Goal: Task Accomplishment & Management: Complete application form

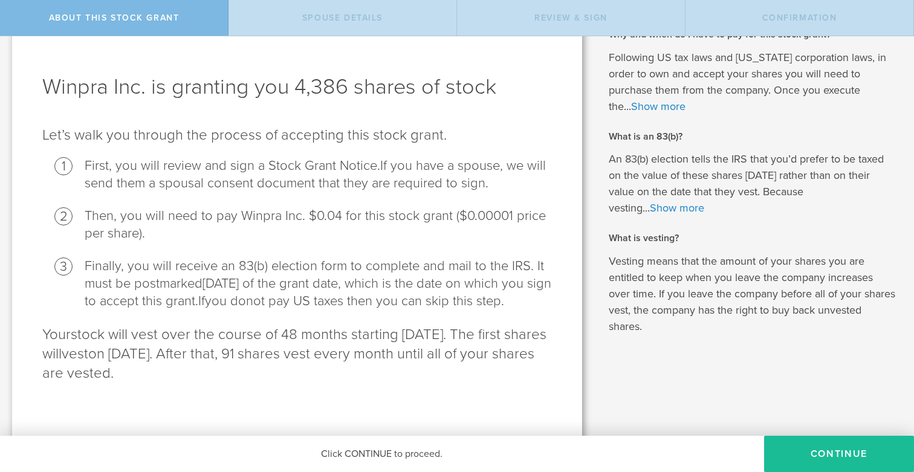
scroll to position [41, 0]
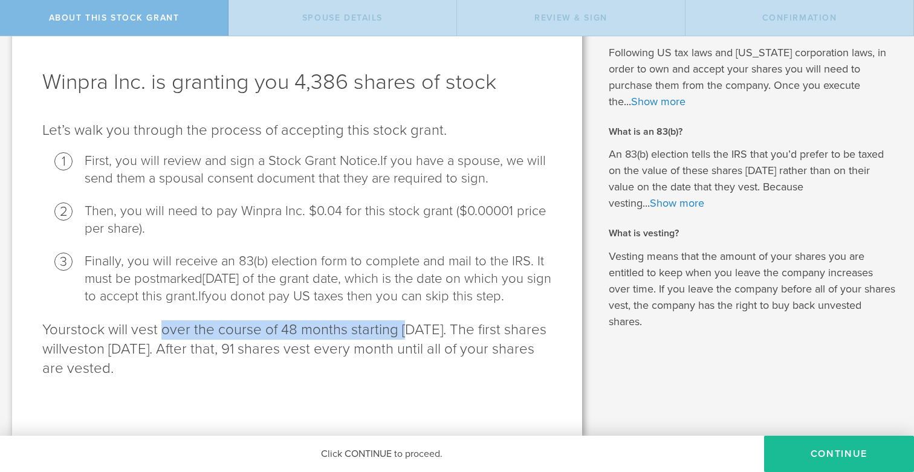
drag, startPoint x: 405, startPoint y: 346, endPoint x: 160, endPoint y: 349, distance: 245.5
click at [160, 349] on p "Your stock will vest over the course of 48 months starting [DATE]. The first sh…" at bounding box center [297, 349] width 510 height 58
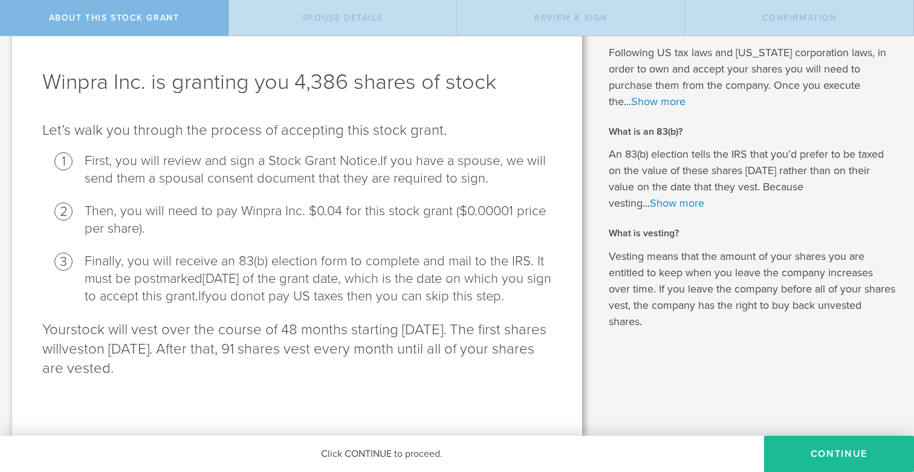
click at [273, 305] on li "Finally, you will receive an 83(b) election form to complete and mail to the IR…" at bounding box center [318, 279] width 467 height 53
click at [327, 366] on p "Your stock will vest over the course of 48 months starting [DATE]. The first sh…" at bounding box center [297, 349] width 510 height 58
drag, startPoint x: 162, startPoint y: 365, endPoint x: 245, endPoint y: 369, distance: 83.5
click at [246, 369] on p "Your stock will vest over the course of 48 months starting [DATE]. The first sh…" at bounding box center [297, 349] width 510 height 58
drag, startPoint x: 403, startPoint y: 347, endPoint x: 495, endPoint y: 353, distance: 91.5
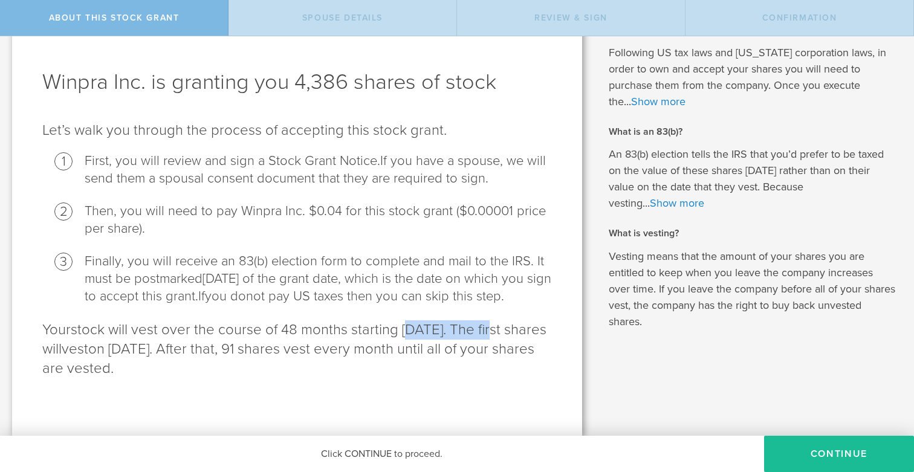
click at [495, 353] on p "Your stock will vest over the course of 48 months starting [DATE]. The first sh…" at bounding box center [297, 349] width 510 height 58
drag, startPoint x: 161, startPoint y: 366, endPoint x: 245, endPoint y: 372, distance: 84.9
click at [246, 373] on p "Your stock will vest over the course of 48 months starting [DATE]. The first sh…" at bounding box center [297, 349] width 510 height 58
click at [284, 369] on p "Your stock will vest over the course of 48 months starting [DATE]. The first sh…" at bounding box center [297, 349] width 510 height 58
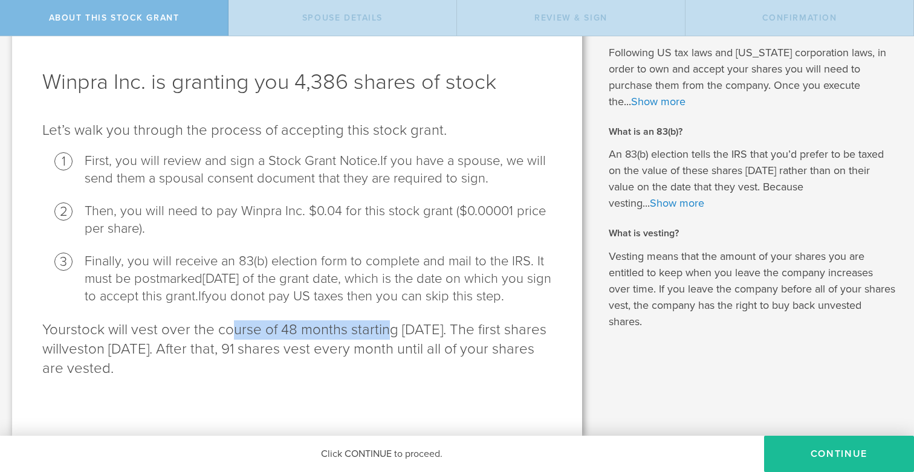
drag, startPoint x: 226, startPoint y: 348, endPoint x: 384, endPoint y: 351, distance: 158.5
click at [385, 351] on p "Your stock will vest over the course of 48 months starting [DATE]. The first sh…" at bounding box center [297, 349] width 510 height 58
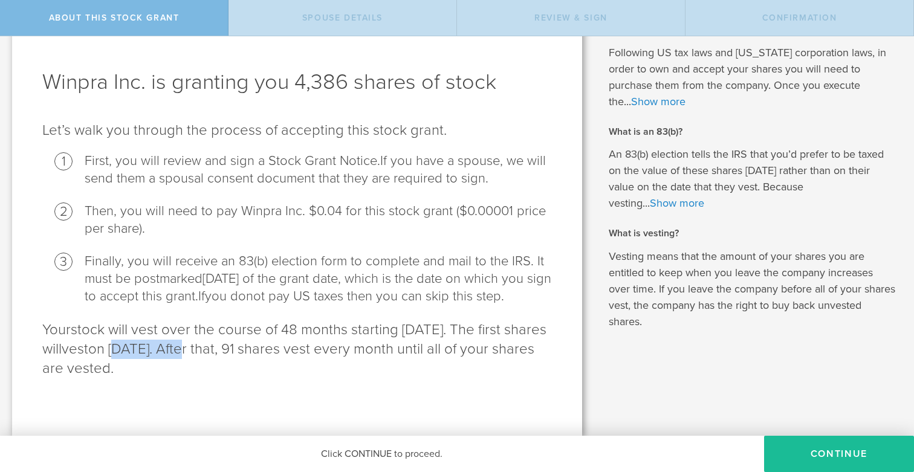
drag, startPoint x: 165, startPoint y: 368, endPoint x: 241, endPoint y: 374, distance: 76.4
click at [241, 374] on p "Your stock will vest over the course of 48 months starting [DATE]. The first sh…" at bounding box center [297, 349] width 510 height 58
click at [252, 379] on p "Your stock will vest over the course of 48 months starting [DATE]. The first sh…" at bounding box center [297, 349] width 510 height 58
drag, startPoint x: 161, startPoint y: 366, endPoint x: 244, endPoint y: 365, distance: 82.8
click at [244, 365] on p "Your stock will vest over the course of 48 months starting [DATE]. The first sh…" at bounding box center [297, 349] width 510 height 58
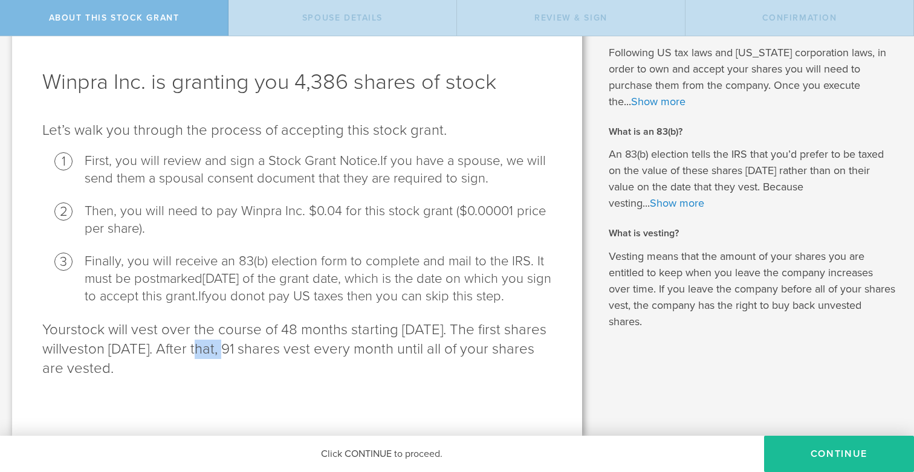
drag, startPoint x: 256, startPoint y: 363, endPoint x: 281, endPoint y: 365, distance: 24.2
click at [281, 365] on p "Your stock will vest over the course of 48 months starting [DATE]. The first sh…" at bounding box center [297, 349] width 510 height 58
click at [306, 379] on p "Your stock will vest over the course of 48 months starting [DATE]. The first sh…" at bounding box center [297, 349] width 510 height 58
drag, startPoint x: 320, startPoint y: 366, endPoint x: 397, endPoint y: 363, distance: 76.9
click at [397, 363] on p "Your stock will vest over the course of 48 months starting [DATE]. The first sh…" at bounding box center [297, 349] width 510 height 58
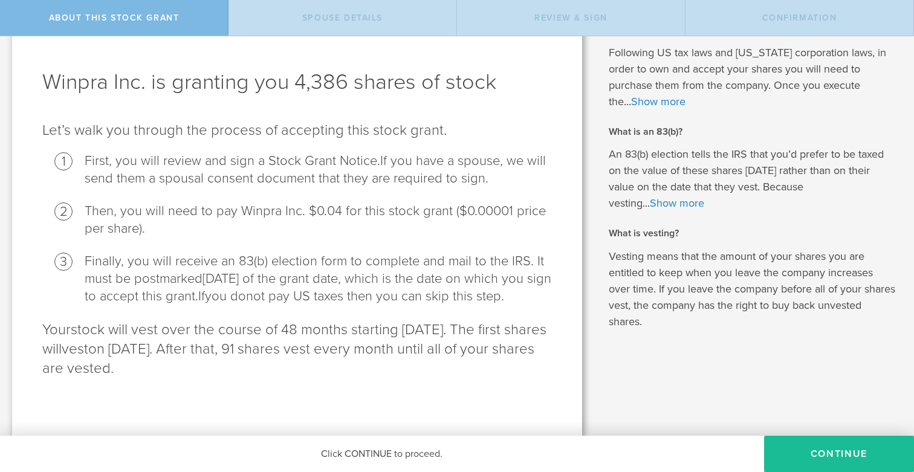
click at [397, 366] on p "Your stock will vest over the course of 48 months starting [DATE]. The first sh…" at bounding box center [297, 349] width 510 height 58
click at [822, 449] on button "CONTINUE" at bounding box center [839, 454] width 150 height 36
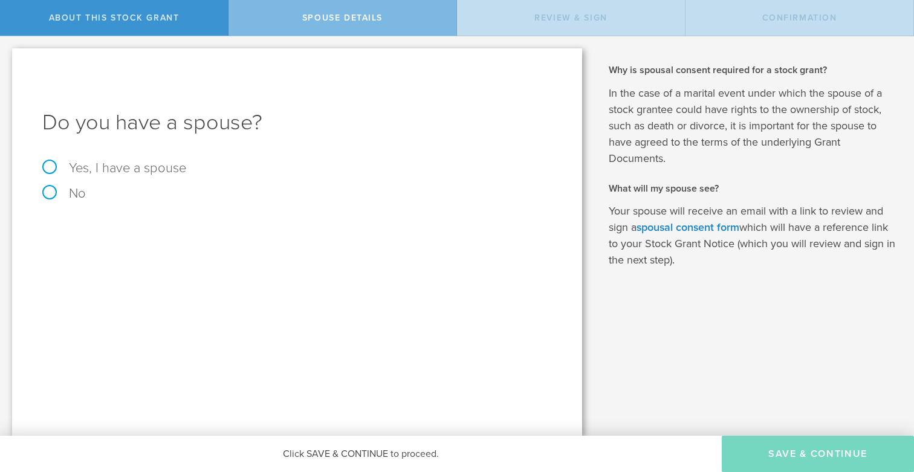
scroll to position [0, 0]
click at [49, 169] on label "Yes, I have a spouse" at bounding box center [297, 167] width 510 height 13
click at [8, 56] on input "Yes, I have a spouse" at bounding box center [4, 45] width 8 height 19
radio input "true"
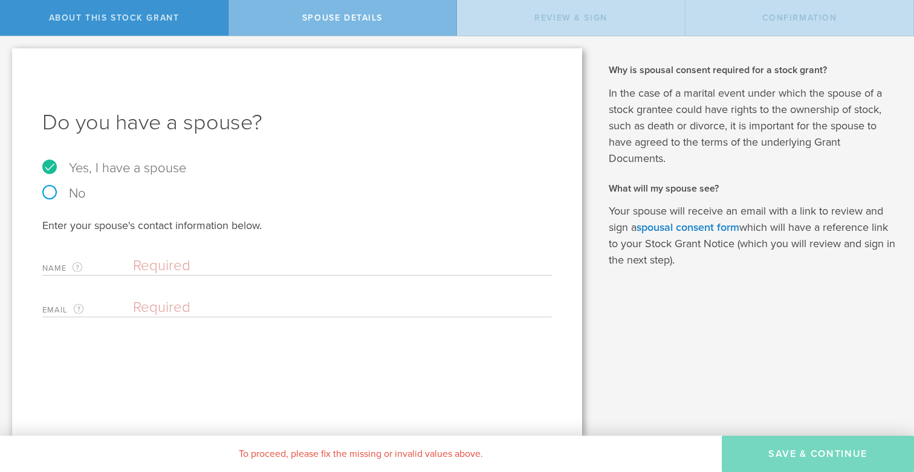
click at [99, 265] on label "Name The first and last name of your spouse." at bounding box center [87, 268] width 91 height 14
type input "[PERSON_NAME]"
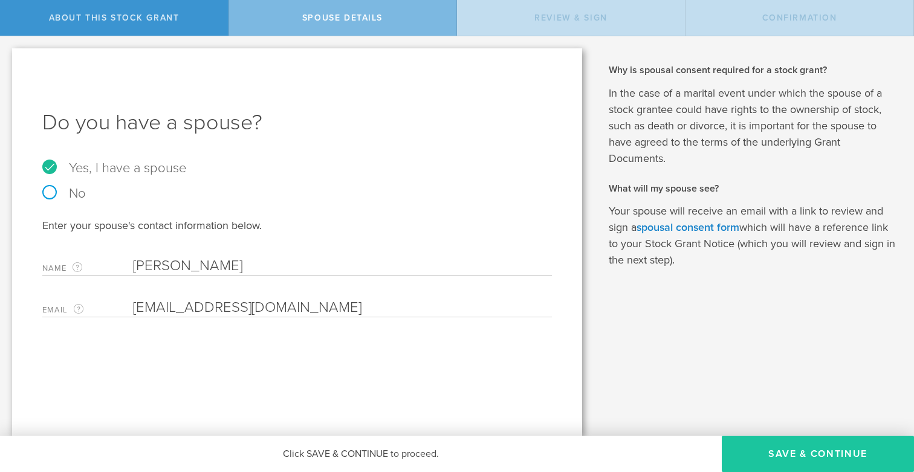
type input "[EMAIL_ADDRESS][DOMAIN_NAME]"
click at [787, 452] on button "Save & Continue" at bounding box center [818, 454] width 192 height 36
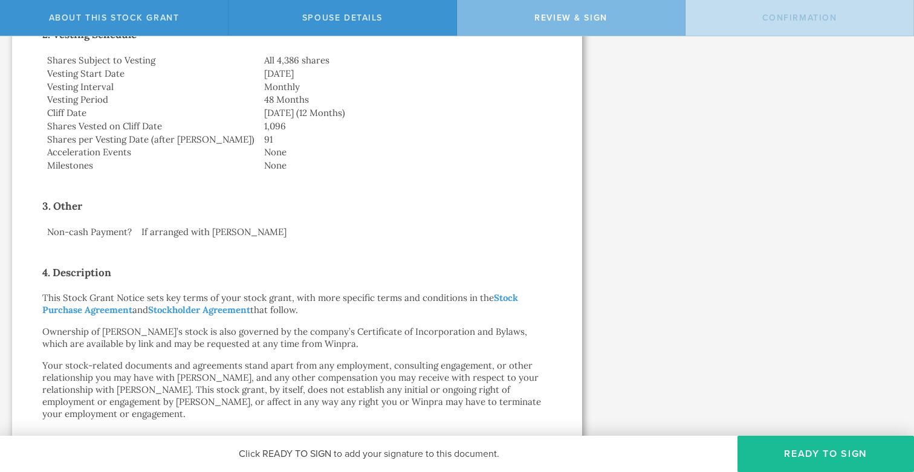
scroll to position [376, 0]
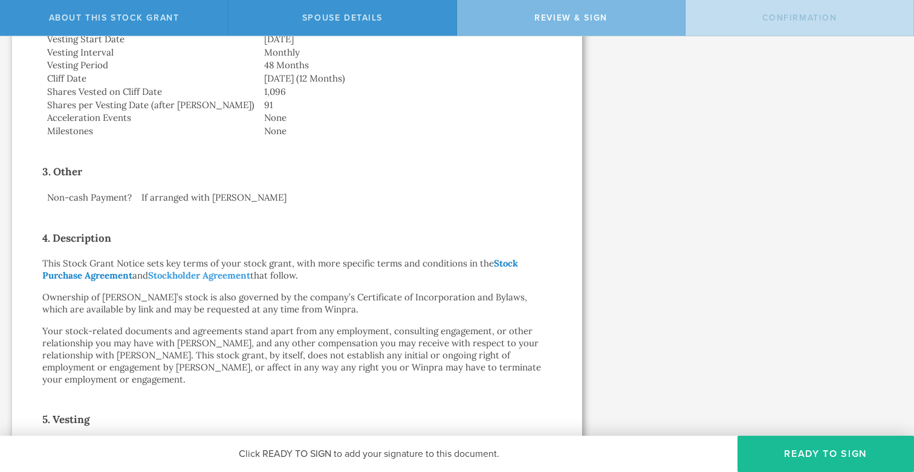
click at [509, 258] on link "Stock Purchase Agreement" at bounding box center [280, 270] width 476 height 24
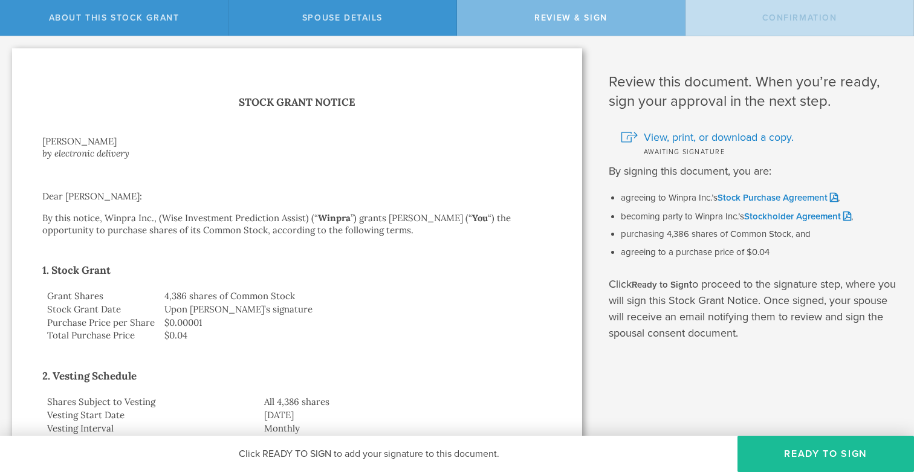
scroll to position [0, 0]
click at [672, 137] on span "View, print, or download a copy." at bounding box center [719, 137] width 150 height 16
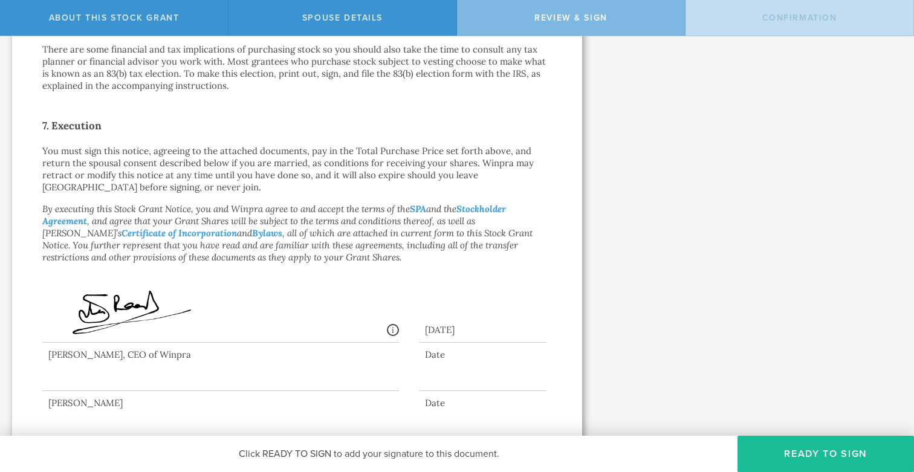
click at [126, 361] on div at bounding box center [220, 367] width 357 height 48
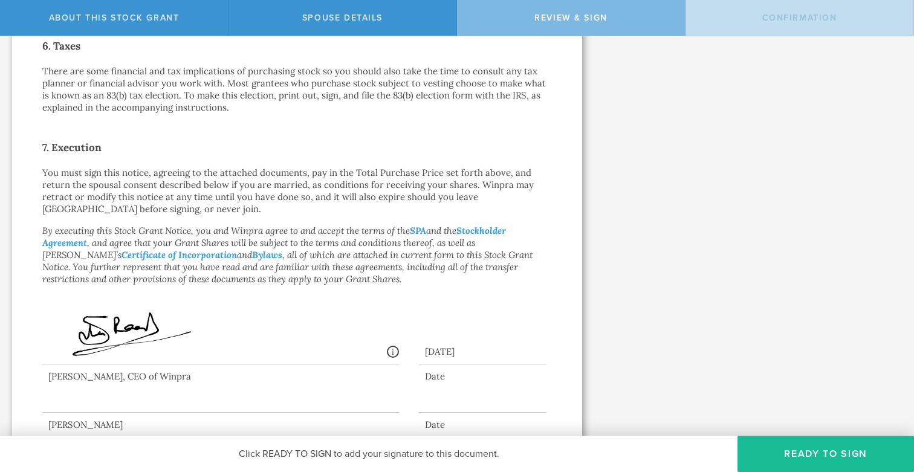
scroll to position [848, 0]
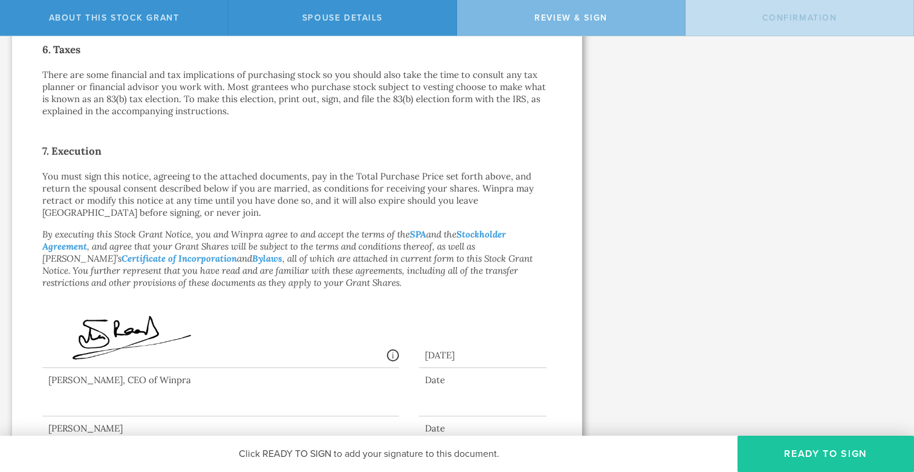
click at [811, 443] on button "Ready to Sign" at bounding box center [826, 454] width 177 height 36
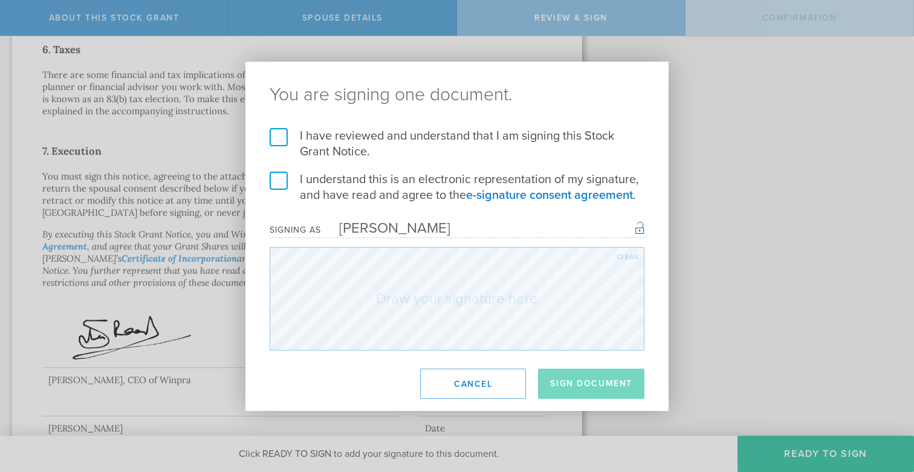
click at [279, 129] on label "I have reviewed and understand that I am signing this Stock Grant Notice." at bounding box center [457, 143] width 375 height 31
click at [0, 0] on input "I have reviewed and understand that I am signing this Stock Grant Notice." at bounding box center [0, 0] width 0 height 0
click at [282, 174] on label "I understand this is an electronic representation of my signature, and have rea…" at bounding box center [457, 187] width 375 height 31
click at [0, 0] on input "I understand this is an electronic representation of my signature, and have rea…" at bounding box center [0, 0] width 0 height 0
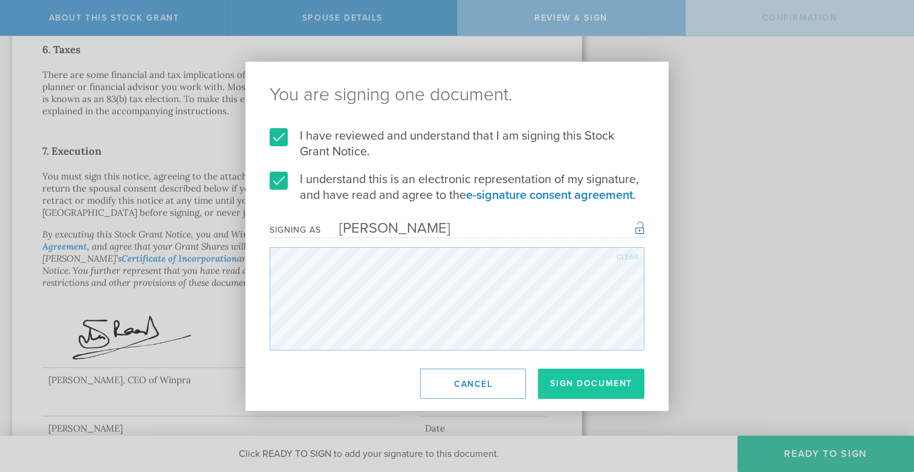
click at [597, 383] on button "Sign Document" at bounding box center [591, 384] width 106 height 30
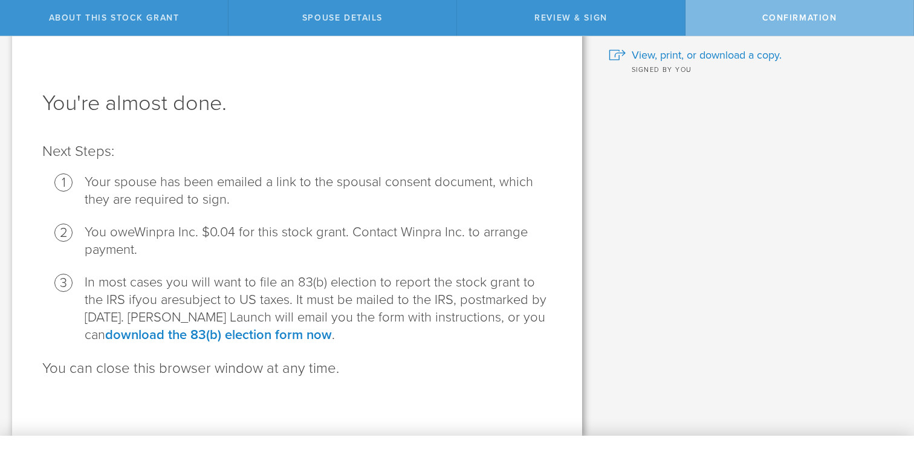
scroll to position [0, 0]
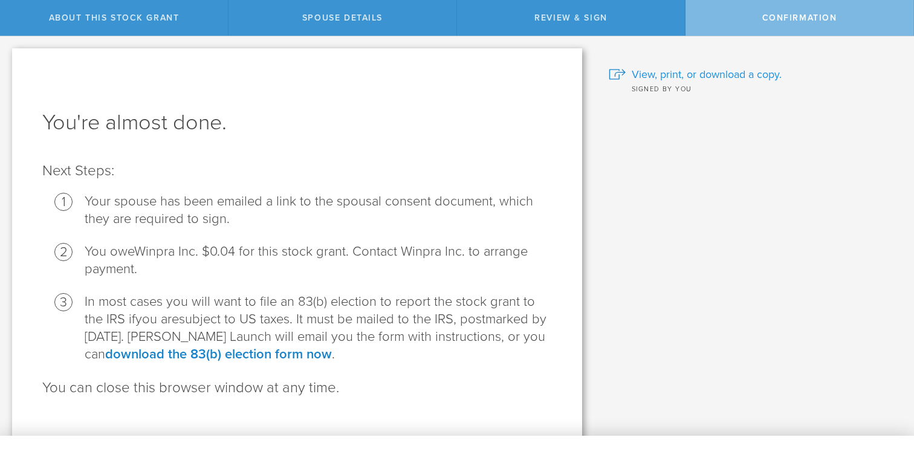
click at [713, 71] on span "View, print, or download a copy." at bounding box center [707, 75] width 150 height 16
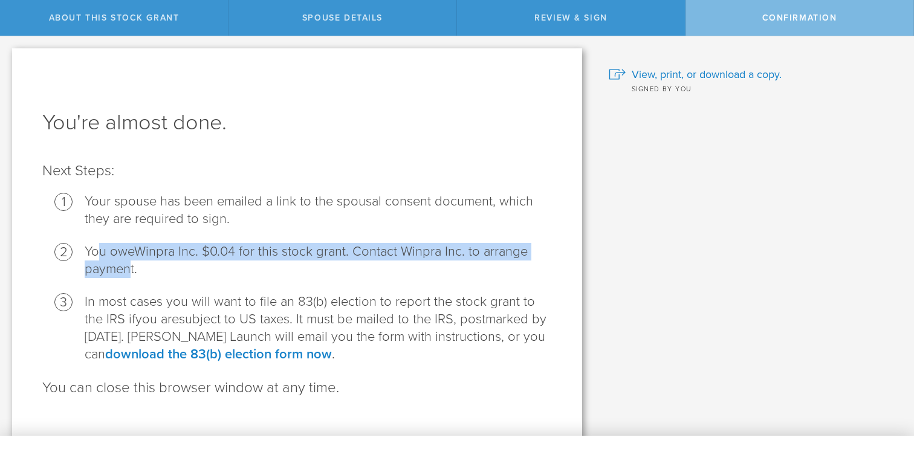
drag, startPoint x: 97, startPoint y: 251, endPoint x: 124, endPoint y: 267, distance: 30.9
click at [124, 267] on li "You owe Winpra Inc. $0.04 for this stock grant. Contact Winpra Inc. to arrange …" at bounding box center [318, 260] width 467 height 35
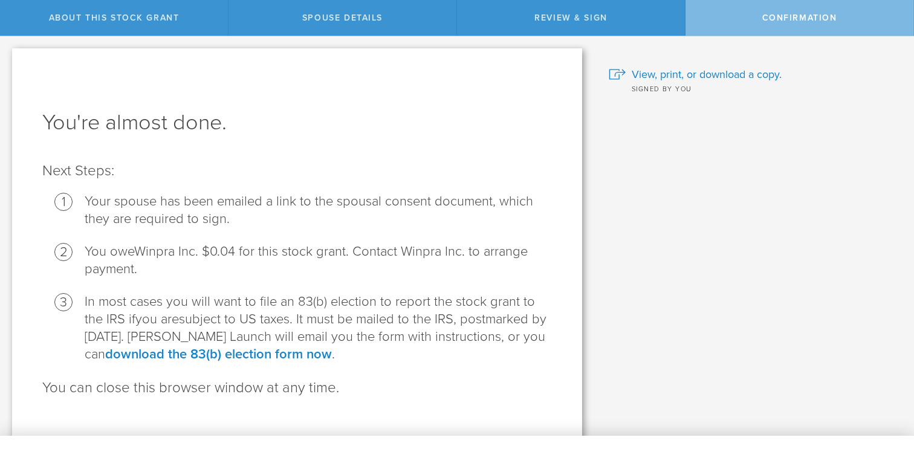
click at [132, 268] on li "You owe Winpra Inc. $0.04 for this stock grant. Contact Winpra Inc. to arrange …" at bounding box center [318, 260] width 467 height 35
drag, startPoint x: 138, startPoint y: 268, endPoint x: 82, endPoint y: 201, distance: 87.6
click at [83, 201] on ol "Your spouse has been emailed a link to the spousal consent document, which they…" at bounding box center [297, 278] width 510 height 171
click at [165, 270] on li "You owe Winpra Inc. $0.04 for this stock grant. Contact Winpra Inc. to arrange …" at bounding box center [318, 260] width 467 height 35
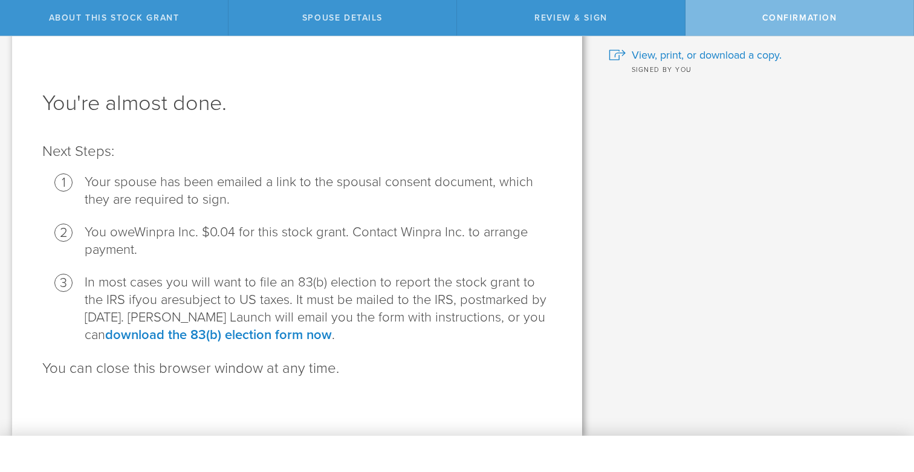
scroll to position [19, 0]
